Goal: Check status: Check status

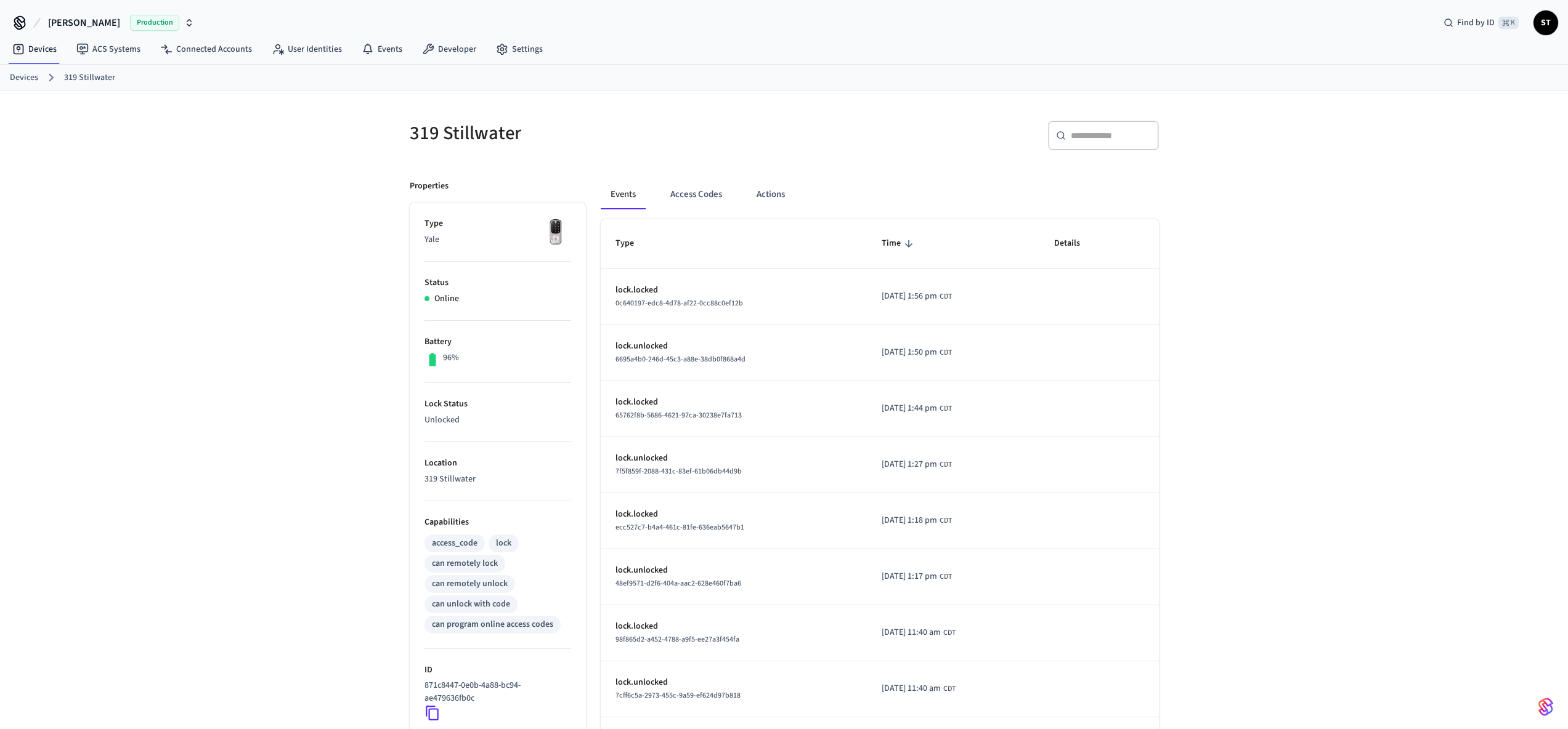
click at [442, 338] on p "Battery" at bounding box center [498, 342] width 147 height 13
click at [446, 360] on p "96%" at bounding box center [450, 358] width 16 height 13
click at [432, 353] on icon at bounding box center [432, 359] width 7 height 13
click at [446, 352] on p "96%" at bounding box center [450, 358] width 16 height 13
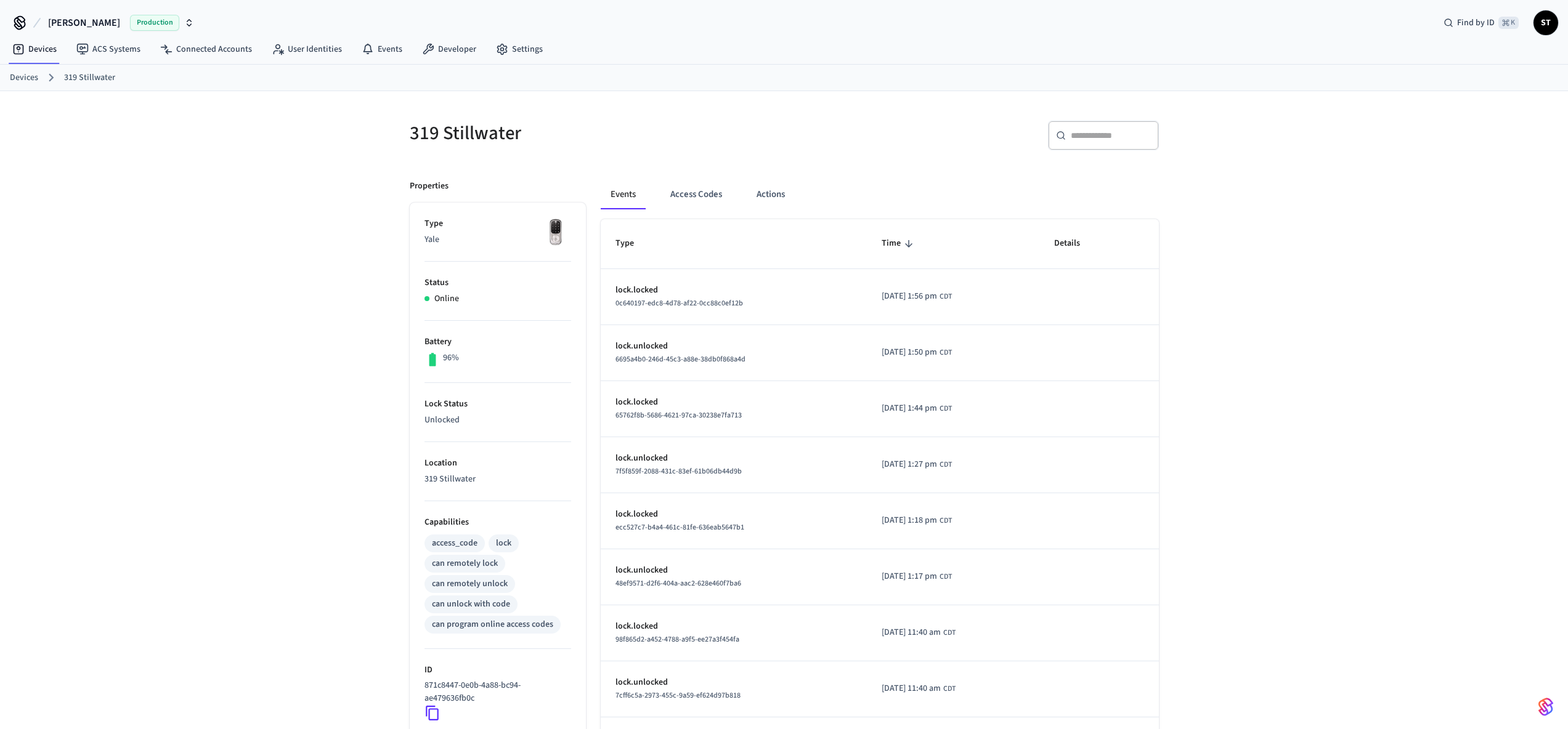
click at [469, 360] on div "96%" at bounding box center [498, 360] width 147 height 16
drag, startPoint x: 459, startPoint y: 348, endPoint x: 455, endPoint y: 356, distance: 8.9
click at [455, 356] on li "Battery 96%" at bounding box center [498, 352] width 147 height 62
click at [455, 356] on p "96%" at bounding box center [450, 358] width 16 height 13
click at [465, 312] on li "Status Online" at bounding box center [498, 291] width 147 height 59
